Goal: Information Seeking & Learning: Learn about a topic

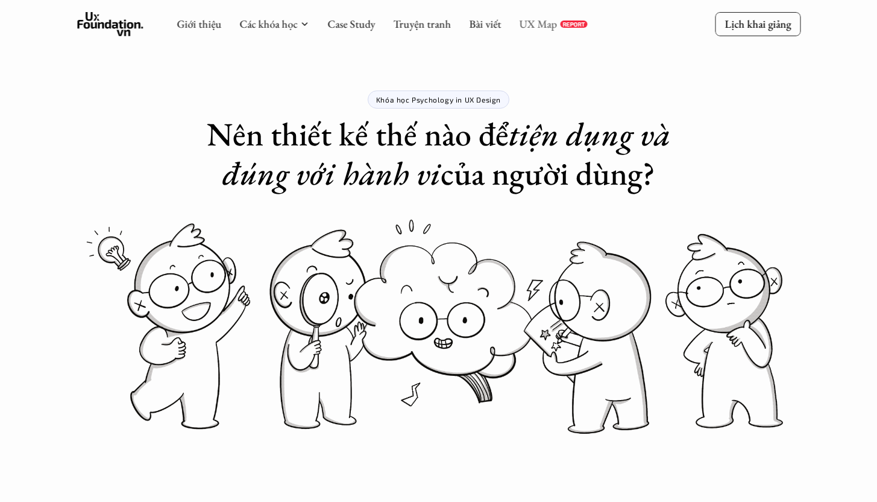
click at [539, 27] on link "UX Map" at bounding box center [538, 24] width 38 height 14
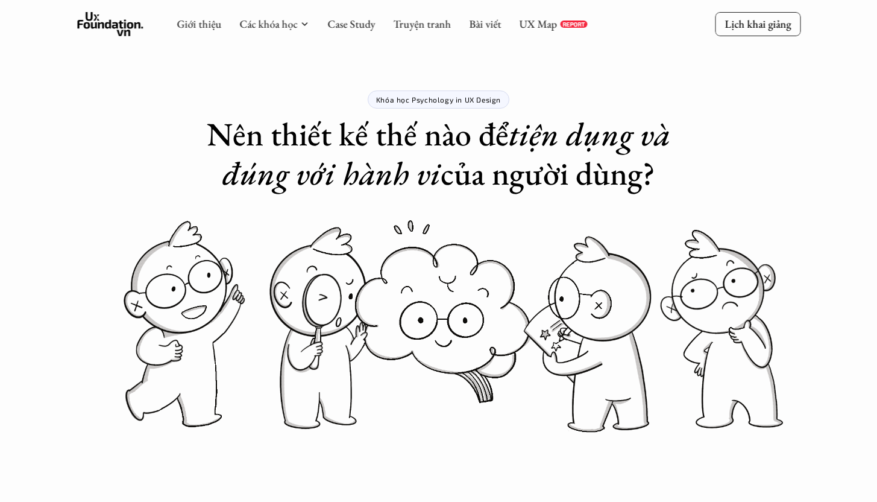
click at [777, 30] on p "Lịch khai giảng" at bounding box center [758, 24] width 66 height 14
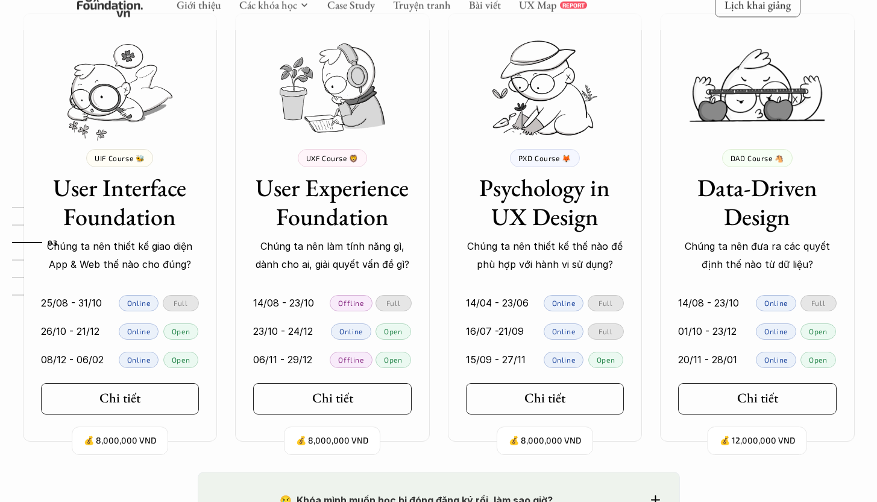
scroll to position [1115, 0]
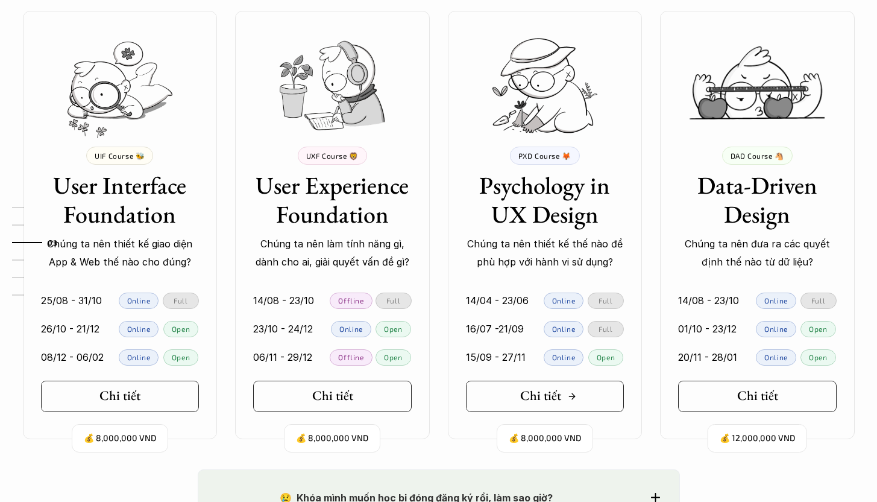
click at [539, 396] on h5 "Chi tiết" at bounding box center [540, 396] width 41 height 16
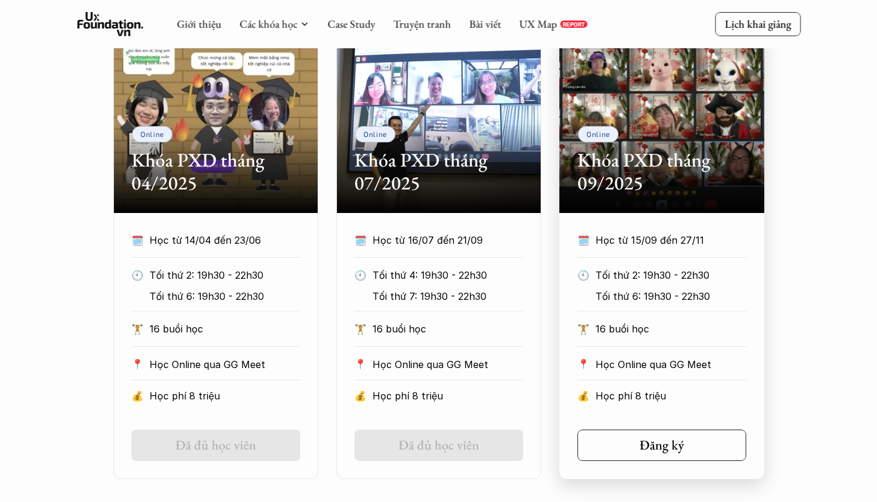
scroll to position [567, 0]
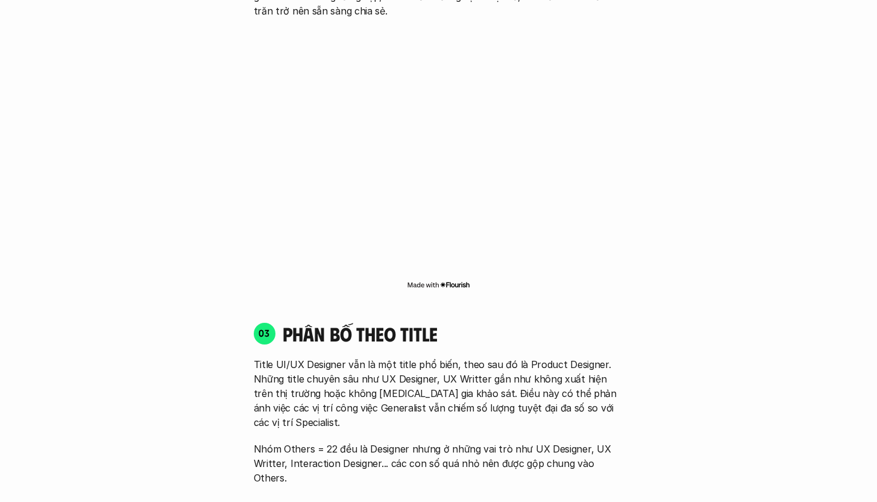
scroll to position [1789, 0]
